Goal: Communication & Community: Answer question/provide support

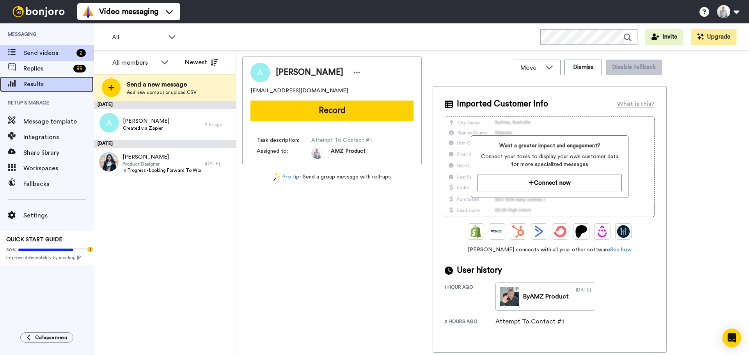
click at [50, 84] on span "Results" at bounding box center [58, 84] width 70 height 9
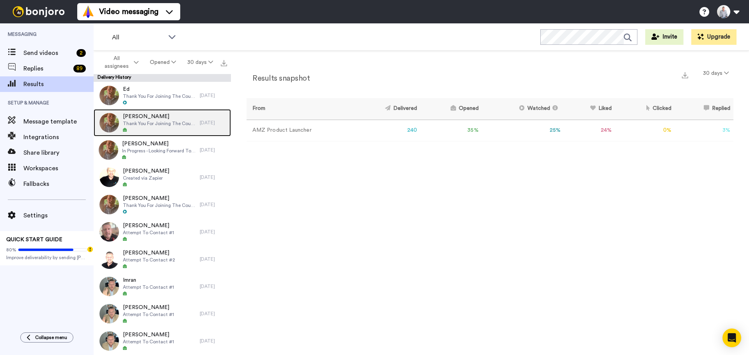
click at [170, 110] on div "Jill Thank You For Joining The Course!" at bounding box center [147, 122] width 106 height 27
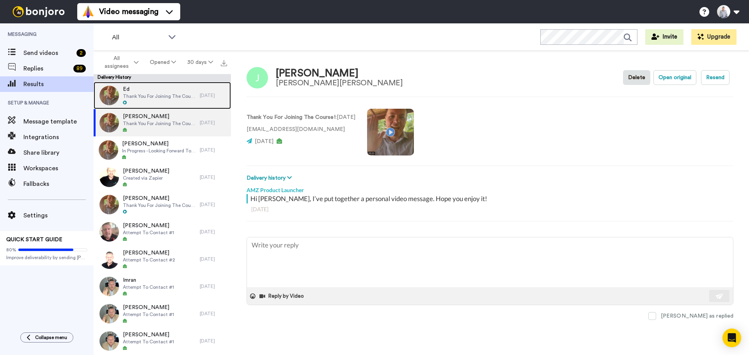
click at [177, 97] on span "Thank You For Joining The Course!" at bounding box center [159, 96] width 73 height 6
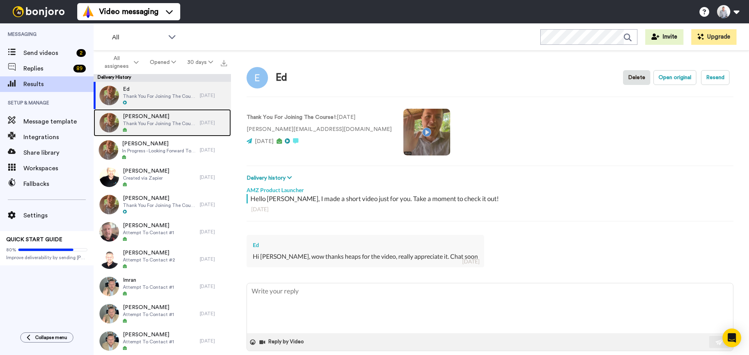
click at [174, 119] on span "Jill" at bounding box center [159, 117] width 73 height 8
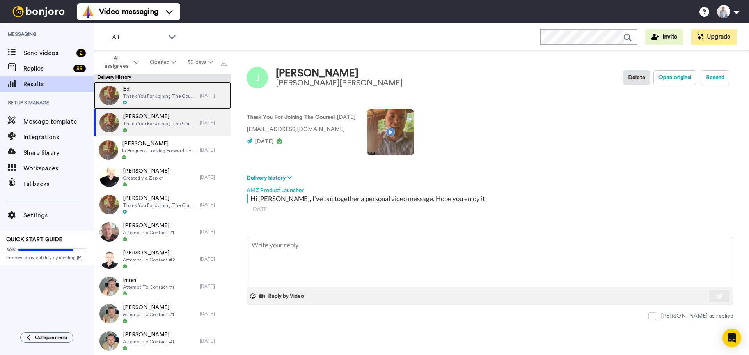
click at [165, 92] on span "Ed" at bounding box center [159, 89] width 73 height 8
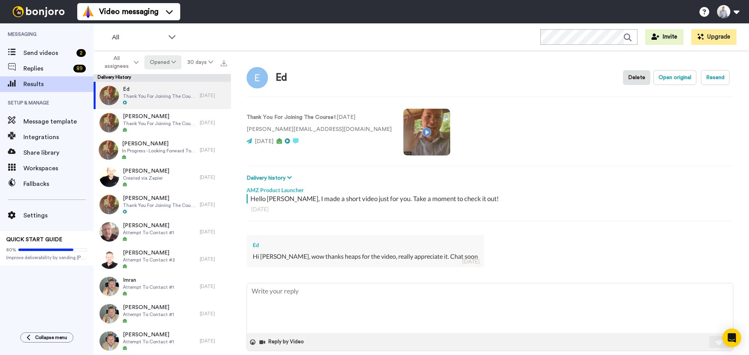
click at [155, 60] on button "Opened" at bounding box center [162, 62] width 37 height 14
click at [156, 78] on div "Delivered" at bounding box center [163, 78] width 36 height 9
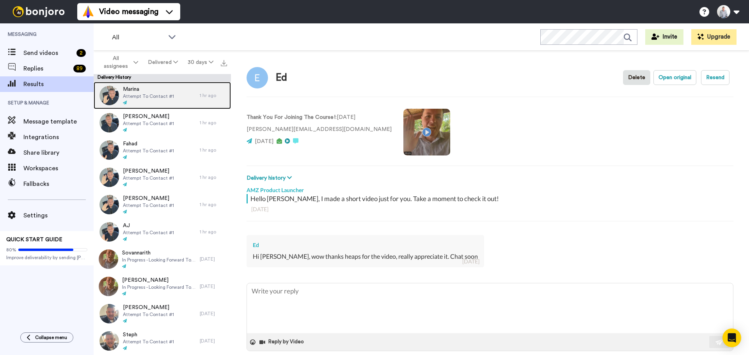
click at [170, 94] on span "Attempt To Contact #1" at bounding box center [148, 96] width 51 height 6
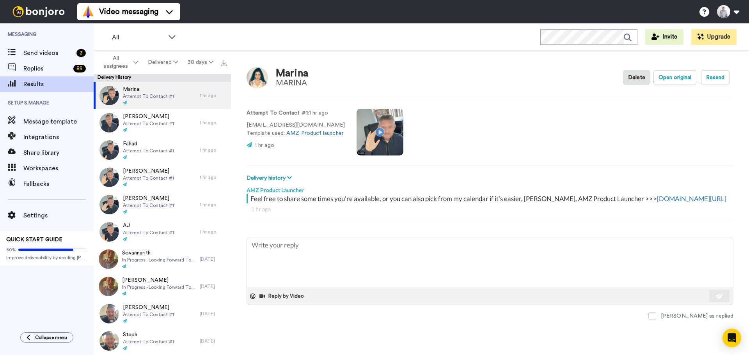
type textarea "x"
click at [39, 55] on span "Send videos" at bounding box center [48, 52] width 50 height 9
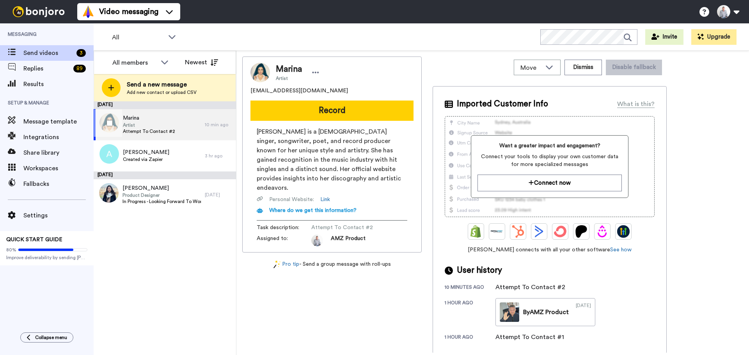
click at [165, 117] on span "Marina" at bounding box center [149, 118] width 52 height 8
click at [584, 65] on button "Dismiss" at bounding box center [582, 68] width 37 height 16
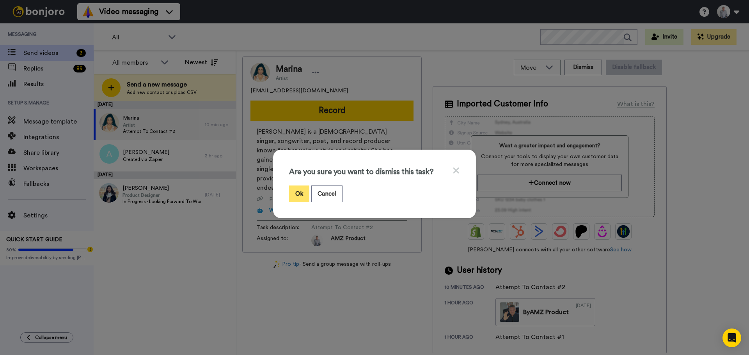
click at [299, 193] on button "Ok" at bounding box center [299, 194] width 20 height 17
